Goal: Information Seeking & Learning: Learn about a topic

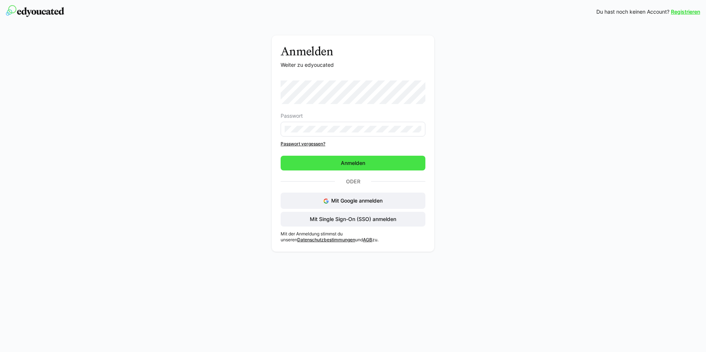
click at [375, 163] on span "Anmelden" at bounding box center [353, 163] width 145 height 15
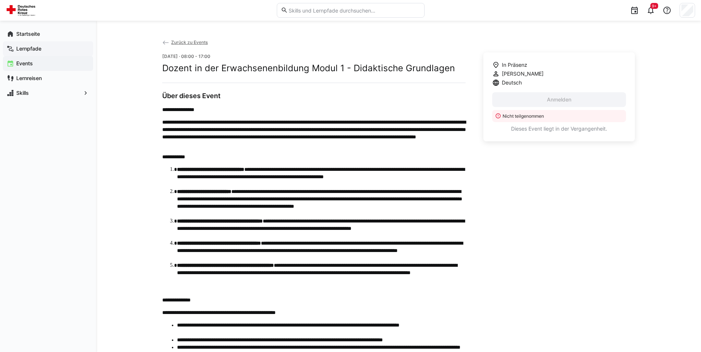
click at [0, 0] on app-navigation-label "Lernpfade" at bounding box center [0, 0] width 0 height 0
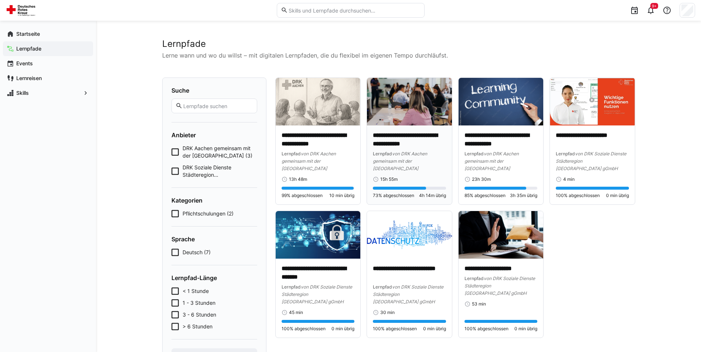
click at [433, 85] on img at bounding box center [409, 102] width 85 height 48
click at [410, 142] on p "**********" at bounding box center [409, 140] width 73 height 17
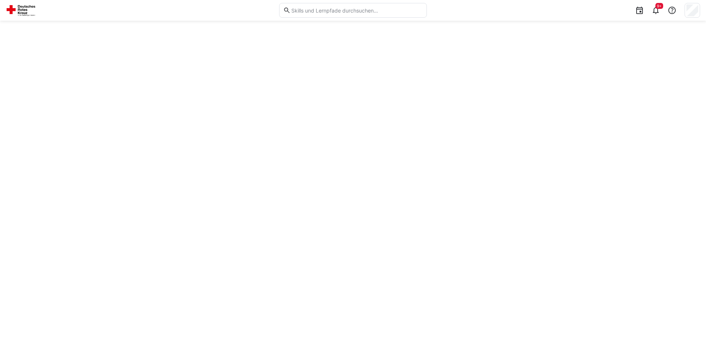
click at [410, 142] on div at bounding box center [353, 187] width 706 height 332
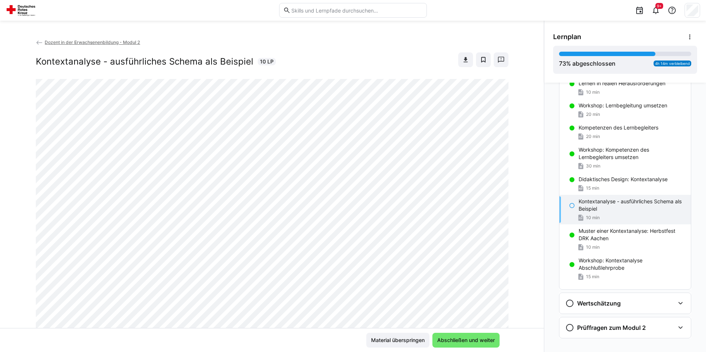
scroll to position [243, 0]
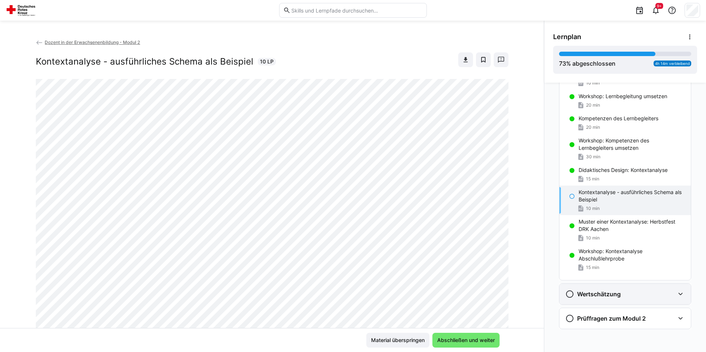
click at [648, 293] on div "Wertschätzung" at bounding box center [620, 294] width 109 height 9
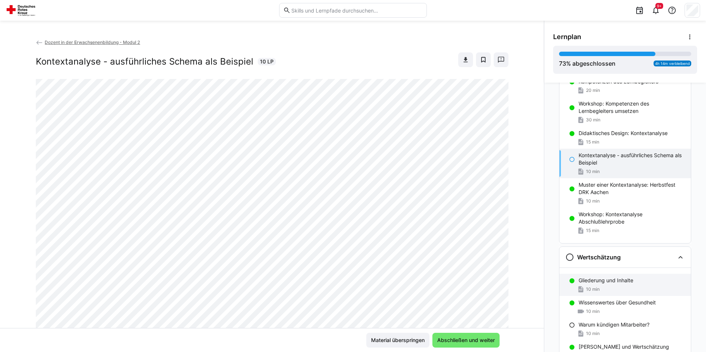
click at [630, 278] on p "Gliederung und Inhalte" at bounding box center [606, 280] width 55 height 7
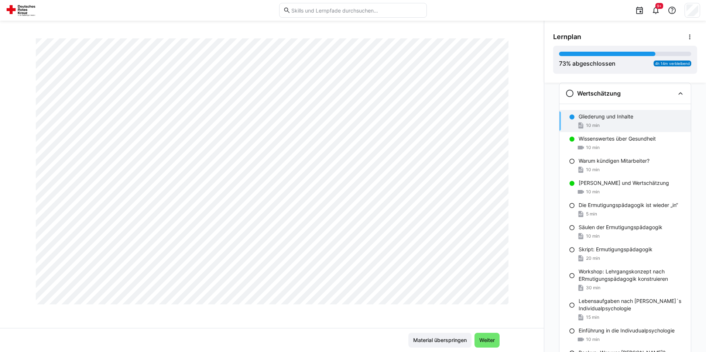
scroll to position [426, 0]
click at [611, 158] on p "Warum kündigen Mitarbeiter?" at bounding box center [614, 160] width 71 height 7
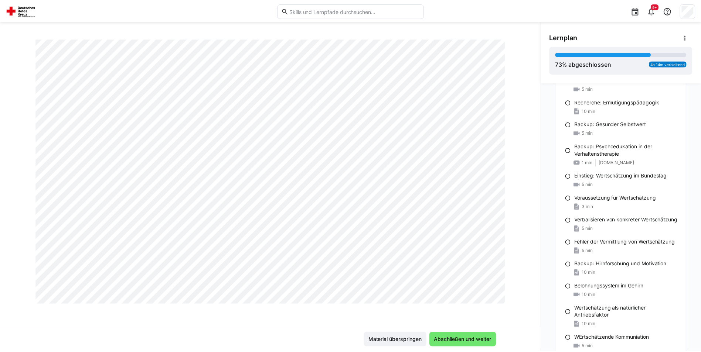
scroll to position [1002, 0]
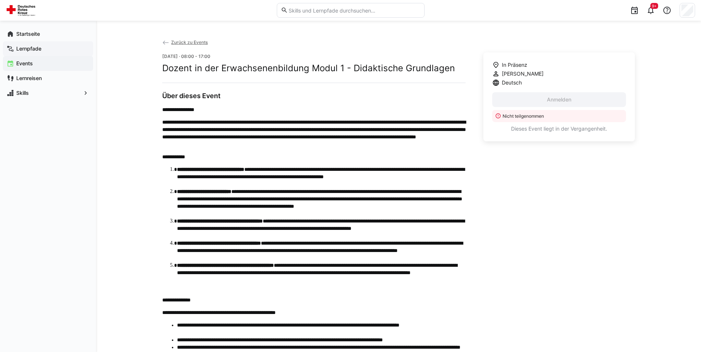
click at [0, 0] on app-navigation-label "Lernpfade" at bounding box center [0, 0] width 0 height 0
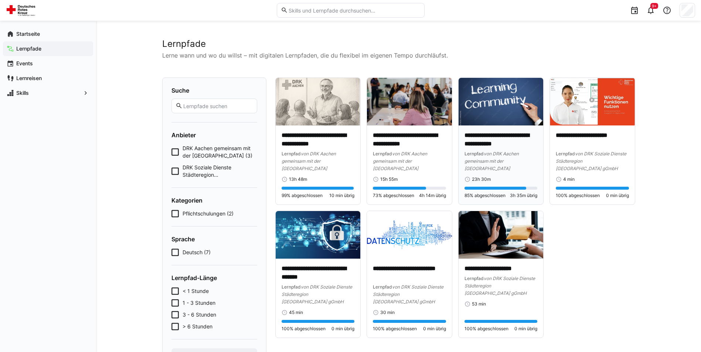
click at [494, 145] on p "**********" at bounding box center [500, 140] width 73 height 17
click at [494, 139] on p "**********" at bounding box center [500, 140] width 73 height 17
drag, startPoint x: 494, startPoint y: 139, endPoint x: 485, endPoint y: 109, distance: 32.1
click at [485, 109] on img at bounding box center [500, 102] width 85 height 48
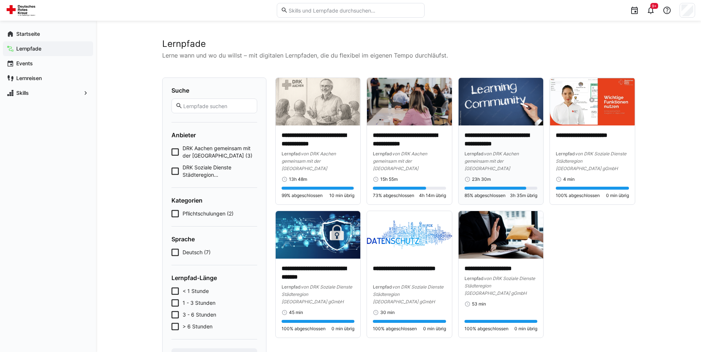
click at [485, 109] on img at bounding box center [500, 102] width 85 height 48
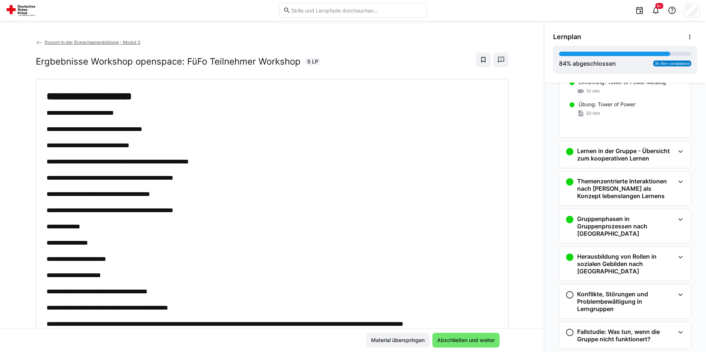
scroll to position [441, 0]
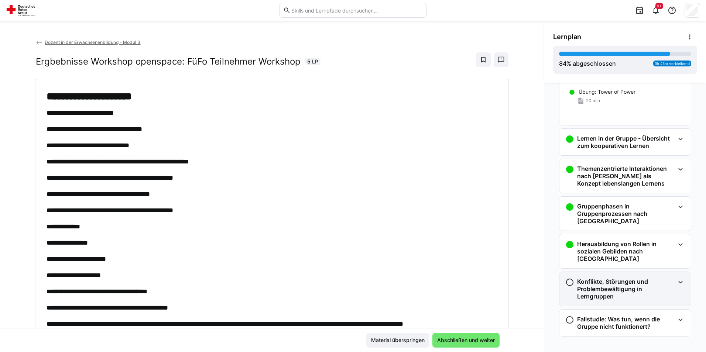
click at [606, 278] on h3 "Konflikte, Störungen und Problembewältigung in Lerngruppen" at bounding box center [626, 289] width 98 height 22
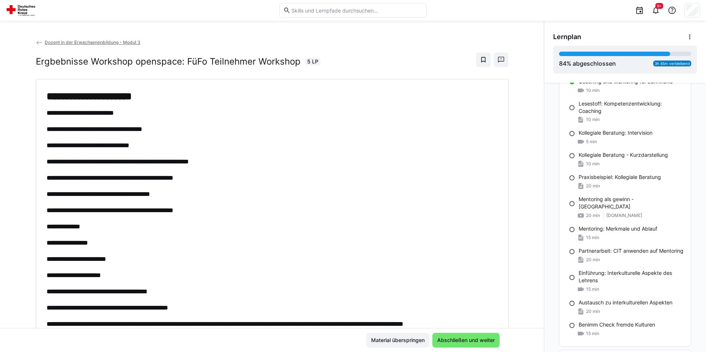
scroll to position [1399, 0]
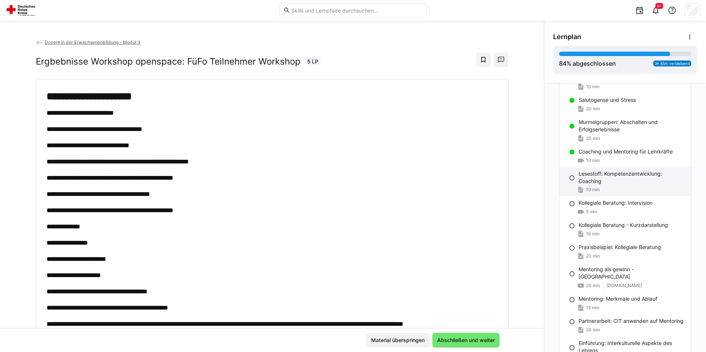
click at [593, 180] on p "Lesestoff: Kompetenzentwicklung: Coaching" at bounding box center [632, 177] width 106 height 15
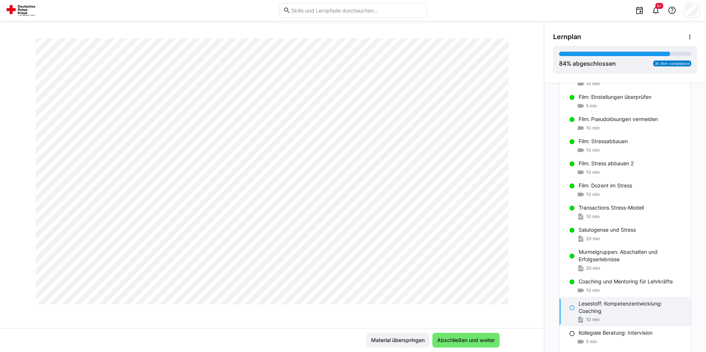
scroll to position [1362, 0]
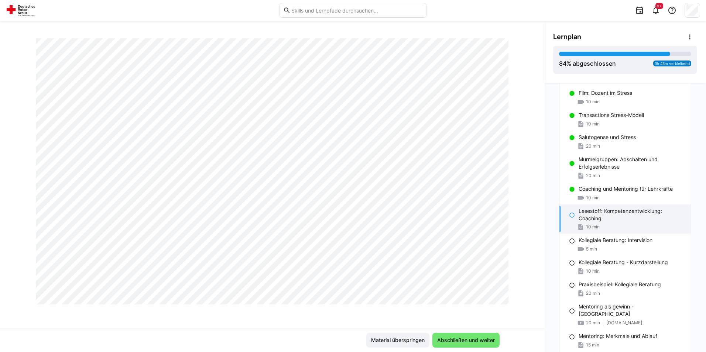
click at [630, 221] on p "Lesestoff: Kompetenzentwicklung: Coaching" at bounding box center [632, 215] width 106 height 15
click at [587, 221] on p "Lesestoff: Kompetenzentwicklung: Coaching" at bounding box center [632, 215] width 106 height 15
click at [597, 243] on p "Kollegiale Beratung: Intervision" at bounding box center [616, 240] width 74 height 7
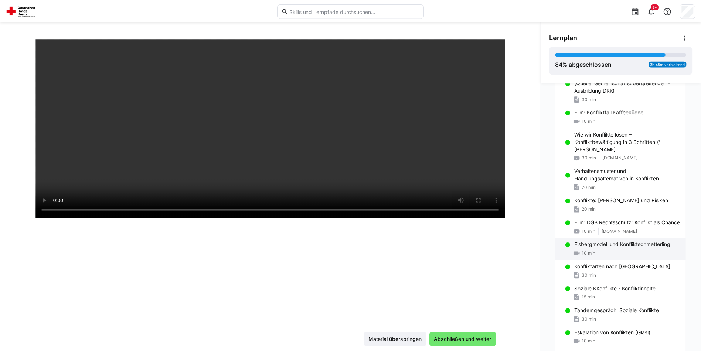
scroll to position [550, 0]
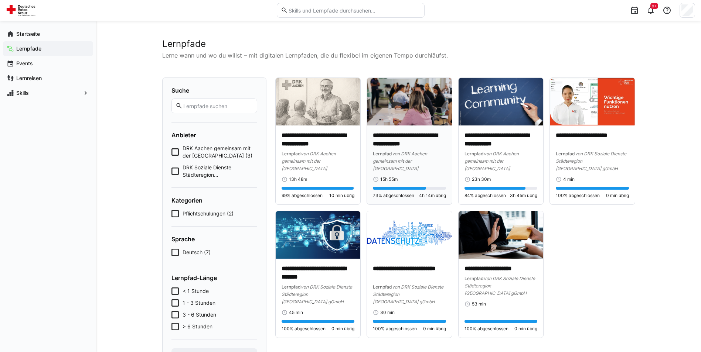
click at [393, 106] on img at bounding box center [409, 102] width 85 height 48
click at [393, 106] on app-root "**********" at bounding box center [350, 185] width 701 height 370
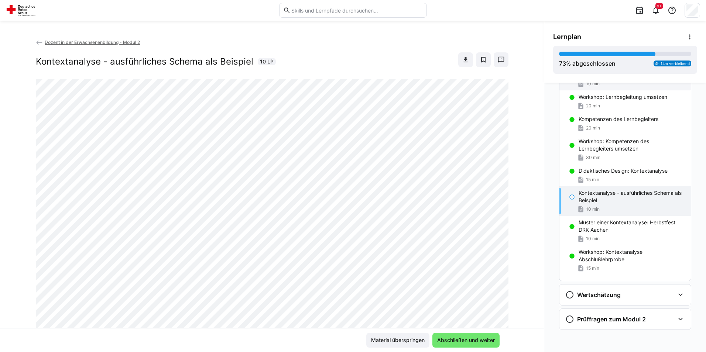
scroll to position [243, 0]
click at [627, 293] on div "Wertschätzung" at bounding box center [620, 294] width 109 height 9
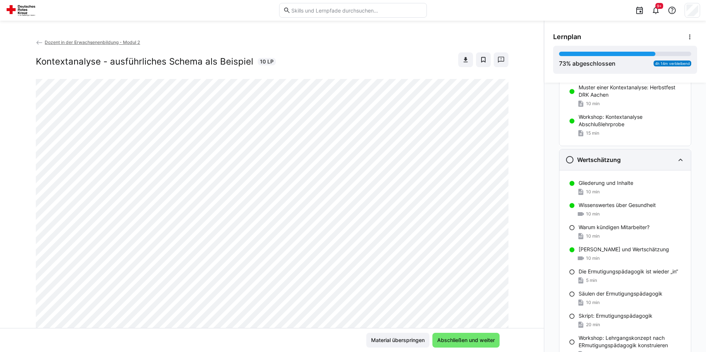
scroll to position [391, 0]
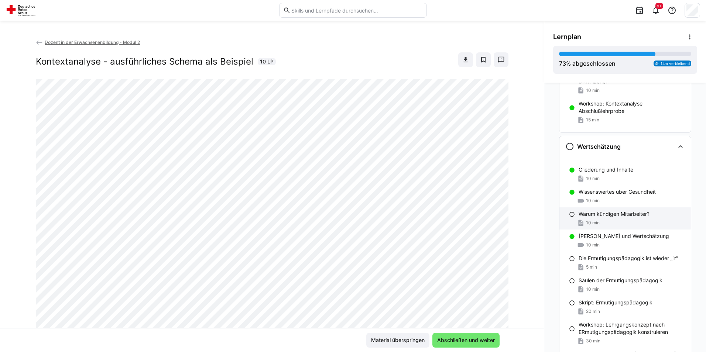
click at [590, 218] on div "Warum kündigen Mitarbeiter? 10 min" at bounding box center [626, 219] width 132 height 22
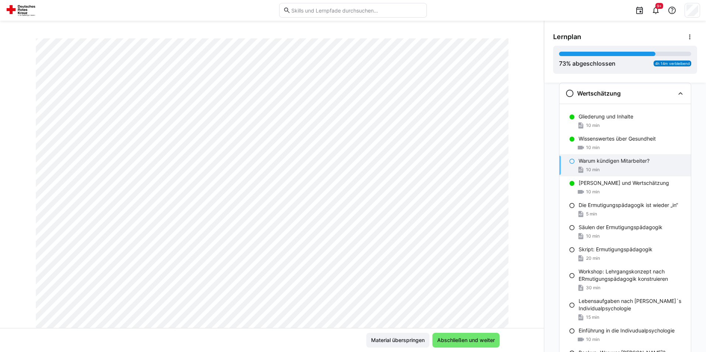
scroll to position [74, 0]
click at [608, 212] on div "5 min" at bounding box center [632, 214] width 106 height 7
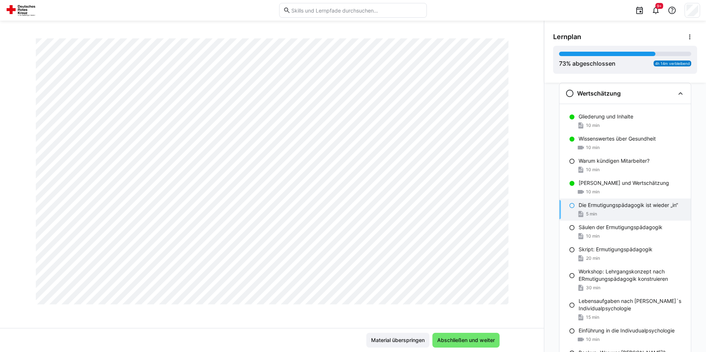
scroll to position [426, 0]
click at [477, 337] on span "Abschließen und weiter" at bounding box center [466, 340] width 60 height 7
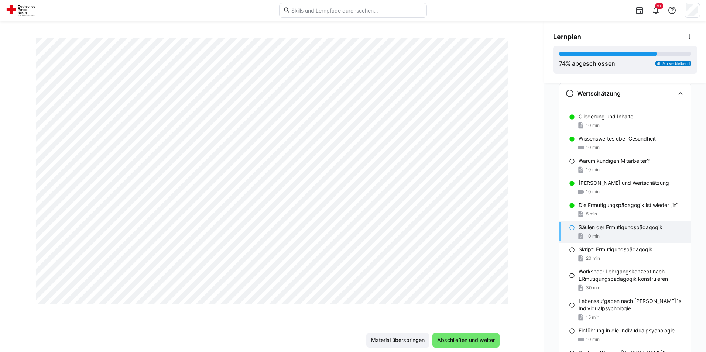
click at [594, 230] on p "Säulen der Ermutigungspädagogik" at bounding box center [621, 227] width 84 height 7
click at [605, 249] on p "Skript: Ermutigungspädagogik" at bounding box center [616, 249] width 74 height 7
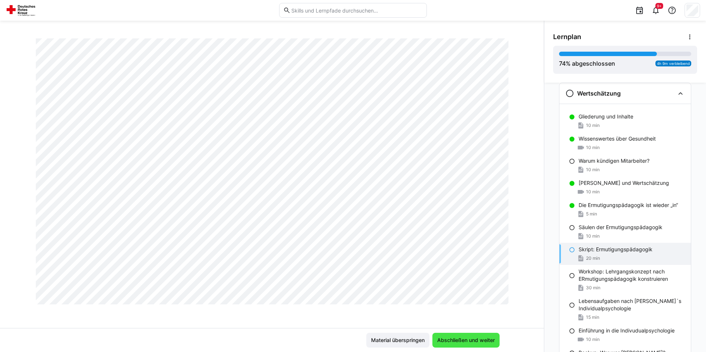
click at [463, 342] on span "Abschließen und weiter" at bounding box center [466, 340] width 60 height 7
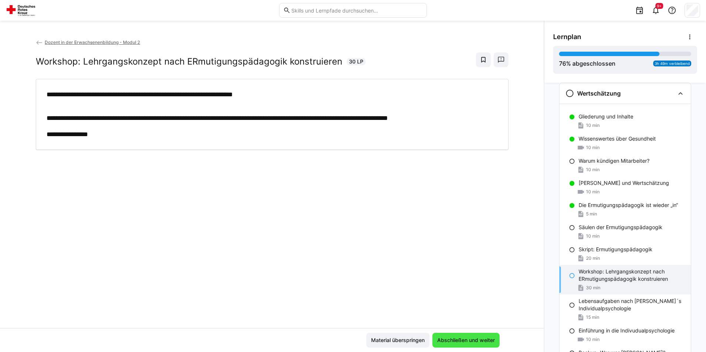
scroll to position [0, 0]
click at [464, 341] on span "Abschließen und weiter" at bounding box center [466, 340] width 60 height 7
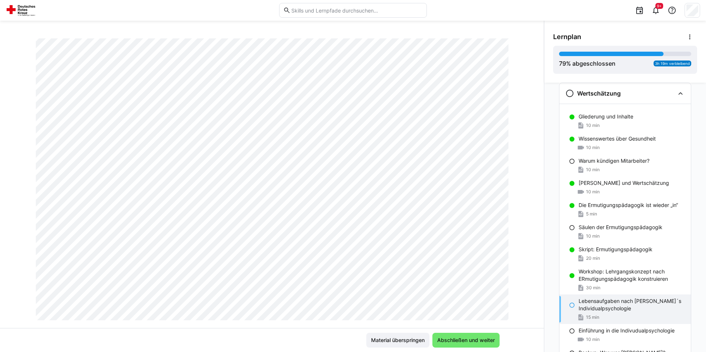
scroll to position [148, 0]
click at [478, 340] on span "Abschließen und weiter" at bounding box center [466, 340] width 60 height 7
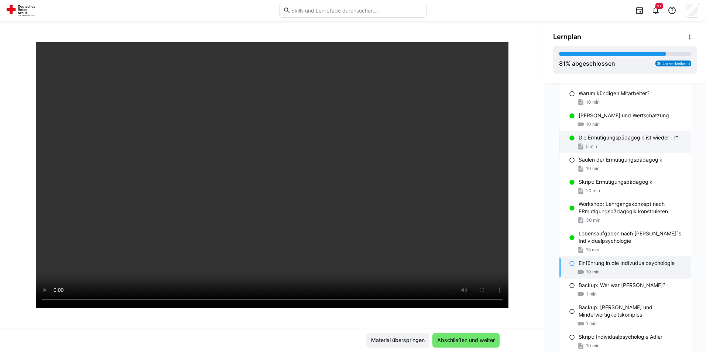
scroll to position [518, 0]
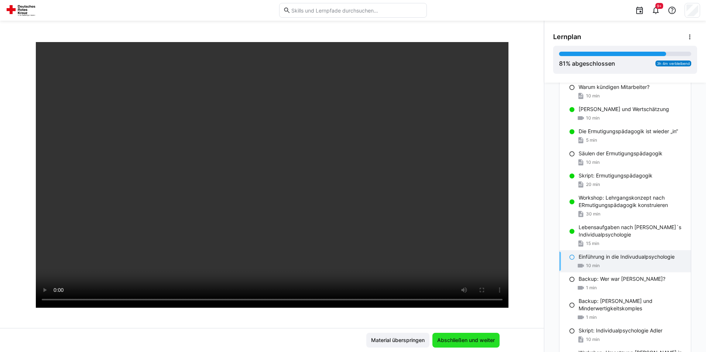
click at [476, 342] on span "Abschließen und weiter" at bounding box center [466, 340] width 60 height 7
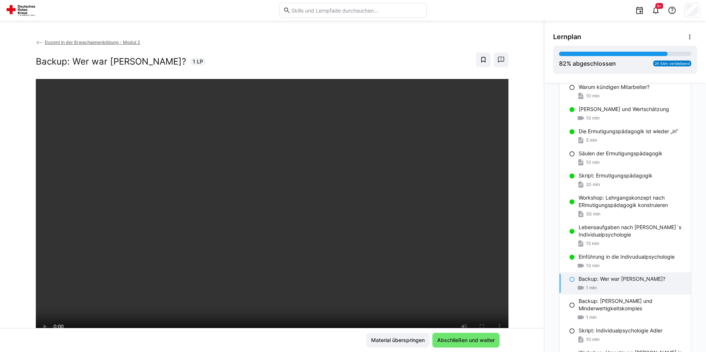
scroll to position [37, 0]
